Goal: Task Accomplishment & Management: Use online tool/utility

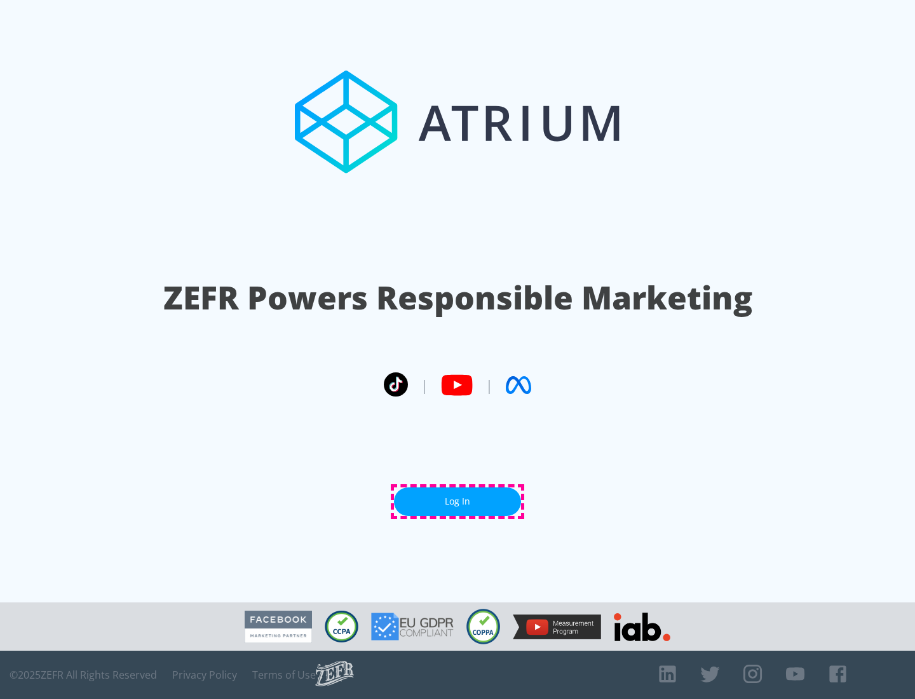
click at [457, 501] on link "Log In" at bounding box center [457, 501] width 127 height 29
